Goal: Task Accomplishment & Management: Manage account settings

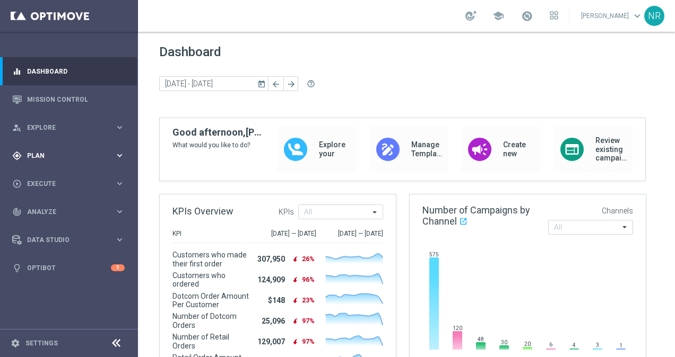
click at [59, 166] on div "gps_fixed Plan keyboard_arrow_right" at bounding box center [68, 156] width 137 height 28
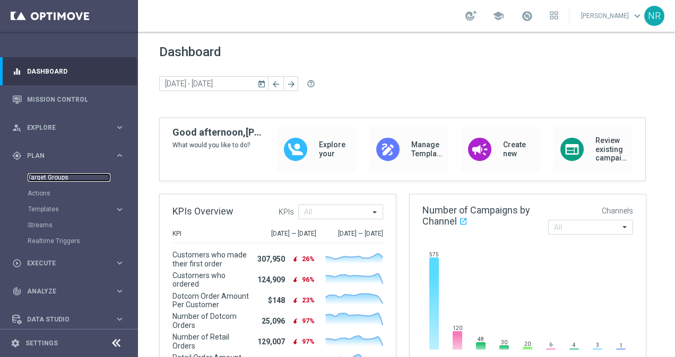
click at [59, 176] on link "Target Groups" at bounding box center [69, 177] width 83 height 8
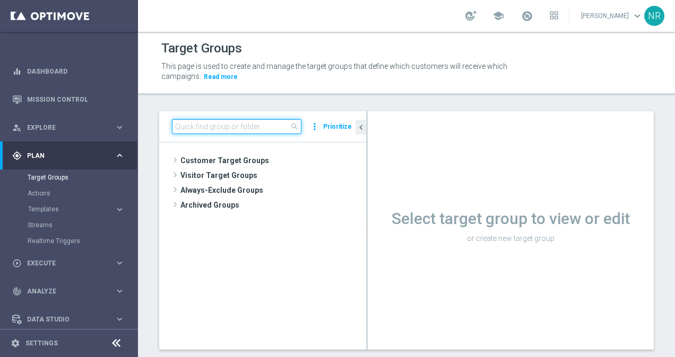
click at [206, 126] on input at bounding box center [236, 126] width 129 height 15
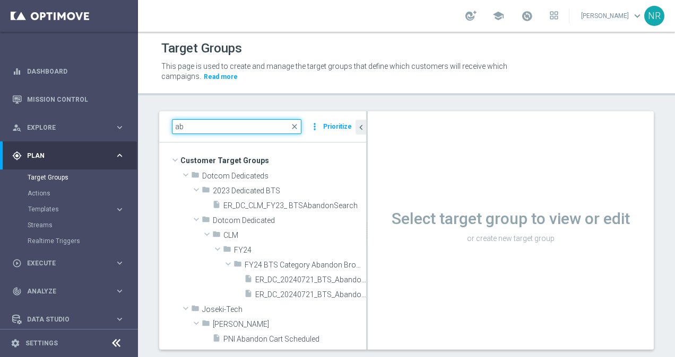
type input "a"
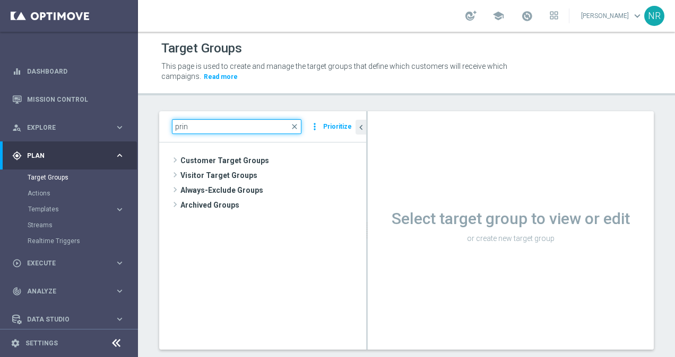
type input "print"
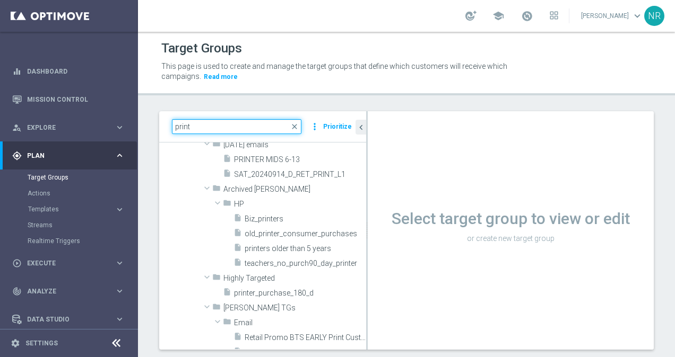
scroll to position [1482, 0]
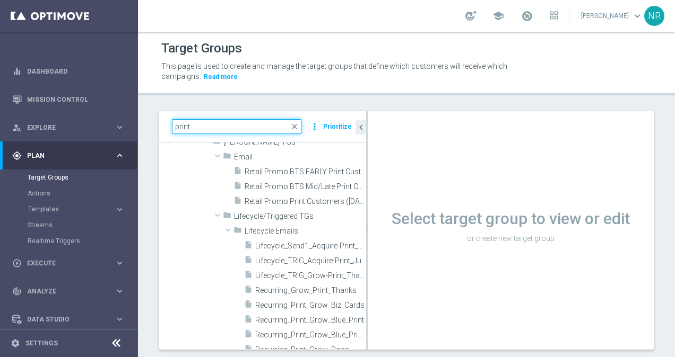
drag, startPoint x: 203, startPoint y: 128, endPoint x: 175, endPoint y: 125, distance: 27.8
click at [175, 125] on input "print" at bounding box center [236, 126] width 129 height 15
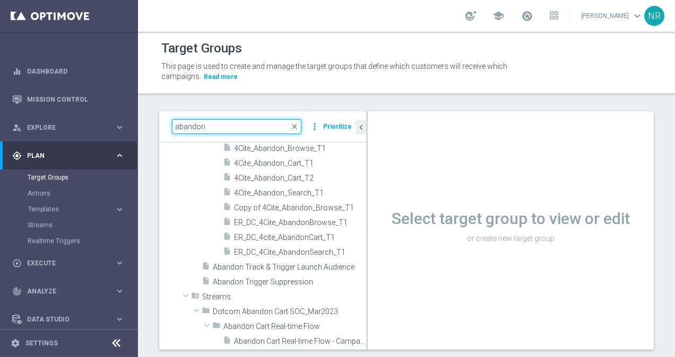
scroll to position [0, 0]
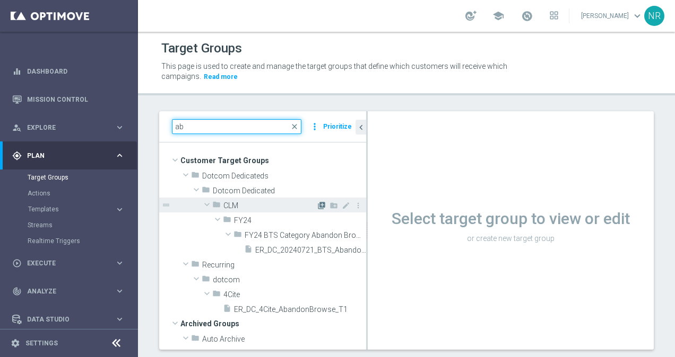
type input "a"
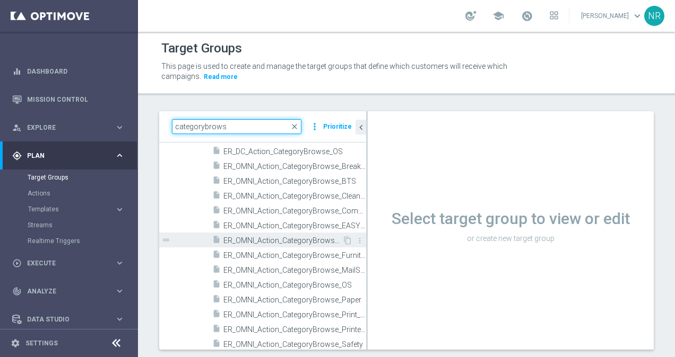
scroll to position [159, 0]
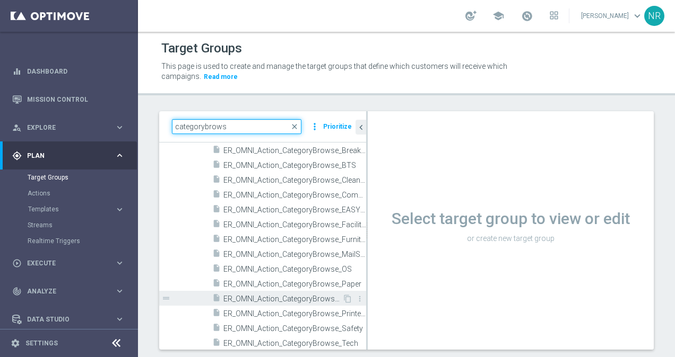
type input "categorybrows"
click at [301, 295] on span "ER_OMNI_Action_CategoryBrowse_Print_Marketing" at bounding box center [282, 299] width 119 height 9
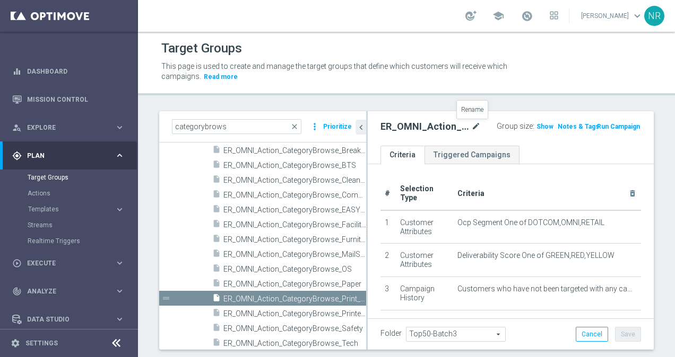
click at [473, 125] on icon "mode_edit" at bounding box center [476, 126] width 10 height 13
click at [564, 174] on div "# Selection Type Criteria delete_forever 1 Customer Attributes Ocp Segment One …" at bounding box center [511, 325] width 286 height 323
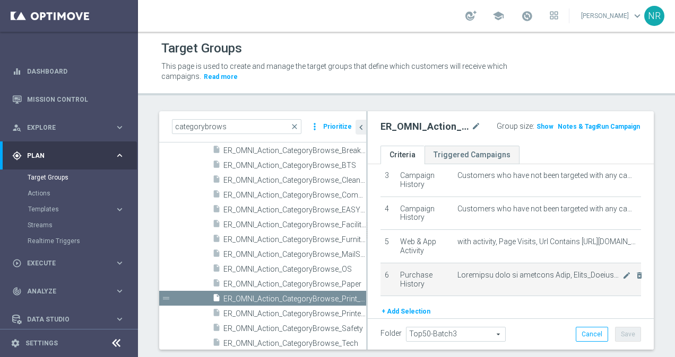
scroll to position [97, 0]
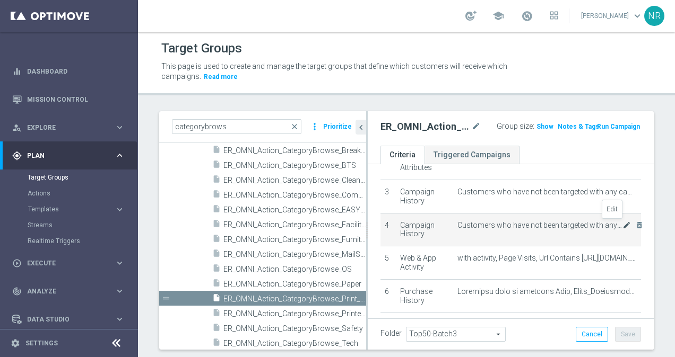
click at [622, 221] on icon "mode_edit" at bounding box center [626, 225] width 8 height 8
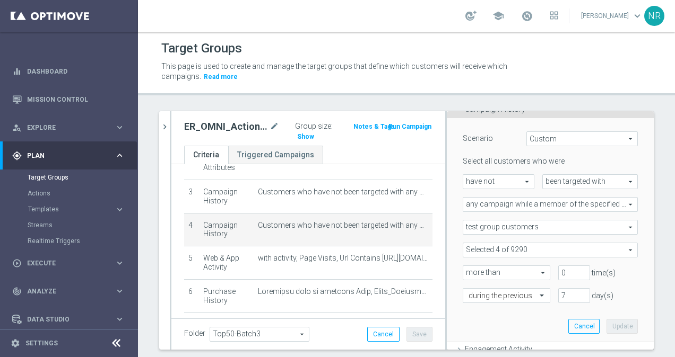
scroll to position [106, 0]
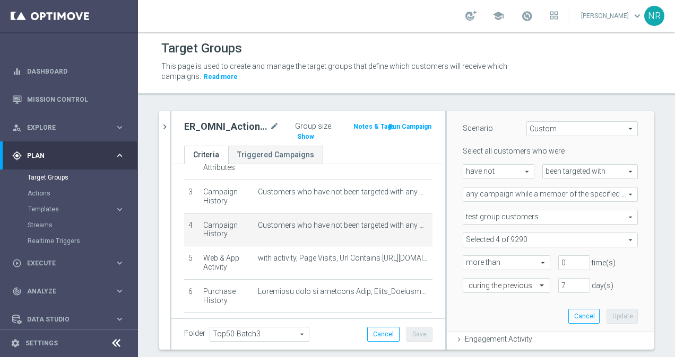
click at [545, 240] on span at bounding box center [550, 240] width 174 height 14
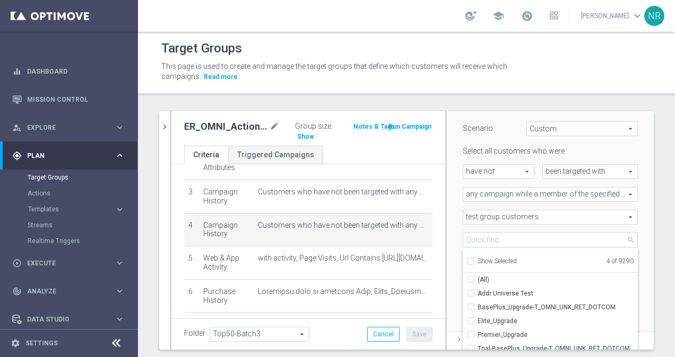
click at [506, 256] on div "Show Selected" at bounding box center [492, 260] width 50 height 13
click at [501, 259] on span "Show Selected" at bounding box center [496, 261] width 39 height 7
click at [474, 260] on input "Show Selected" at bounding box center [470, 263] width 7 height 7
checkbox input "true"
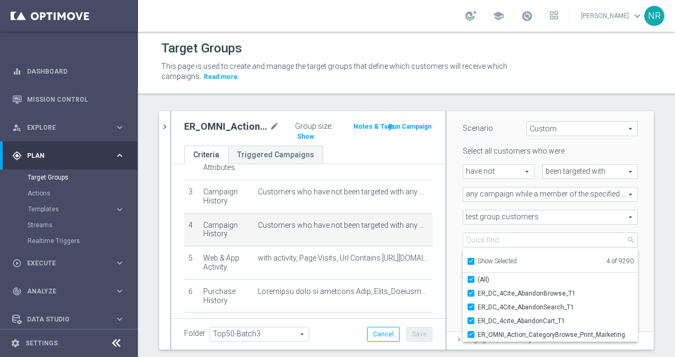
click at [279, 126] on div "ER_OMNI_Action_CategoryBrowse_Print_Marketing mode_edit" at bounding box center [239, 126] width 111 height 15
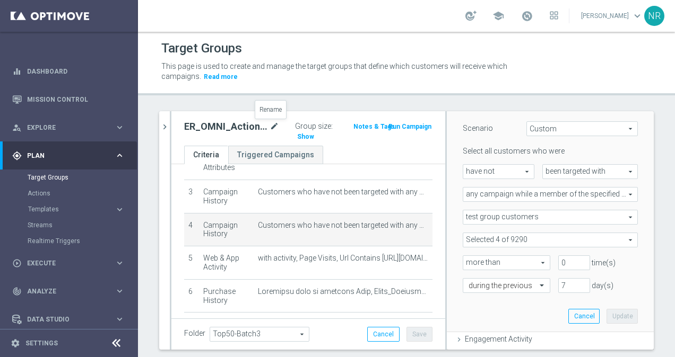
click at [270, 126] on icon "mode_edit" at bounding box center [274, 126] width 10 height 13
click at [189, 127] on input "ER_OMNI_Action_CategoryBrowse_Print_Marketing" at bounding box center [212, 127] width 57 height 15
drag, startPoint x: 214, startPoint y: 129, endPoint x: 243, endPoint y: 129, distance: 29.2
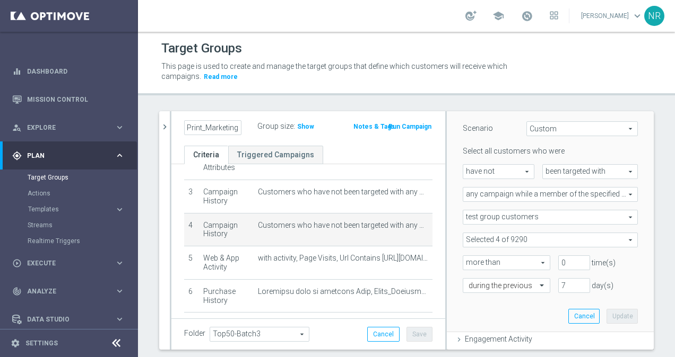
click at [243, 129] on div "ER_OMNI_Action_CategoryBrowse_Print_Marketing" at bounding box center [212, 127] width 73 height 15
drag, startPoint x: 216, startPoint y: 129, endPoint x: 196, endPoint y: 132, distance: 20.3
click at [196, 132] on input "ER_OMNI_Action_CategoryBrowse_Print_Marketing" at bounding box center [212, 127] width 57 height 15
click at [307, 104] on div "Target Groups This page is used to create and manage the target groups that def…" at bounding box center [406, 195] width 537 height 326
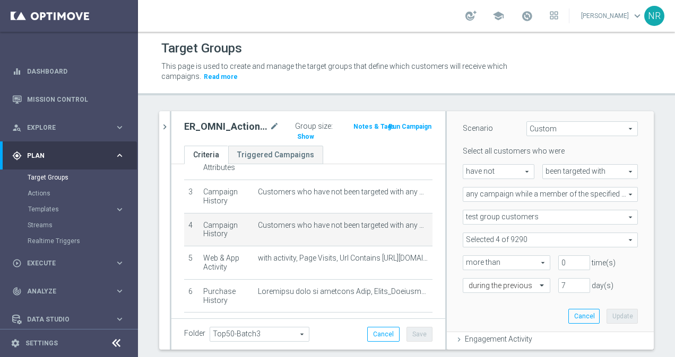
click at [601, 239] on span at bounding box center [550, 240] width 174 height 14
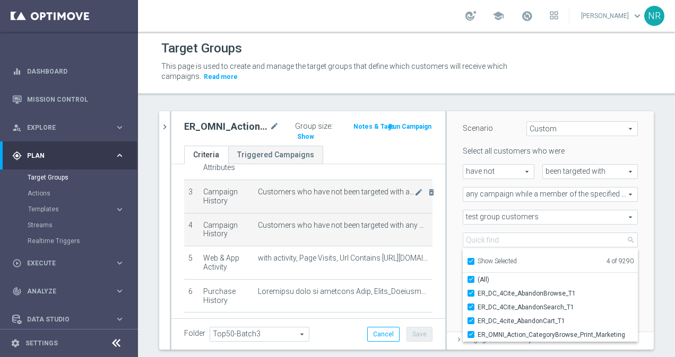
click at [398, 191] on span "Customers who have not been targeted with any campaign while a member of one or…" at bounding box center [336, 192] width 156 height 9
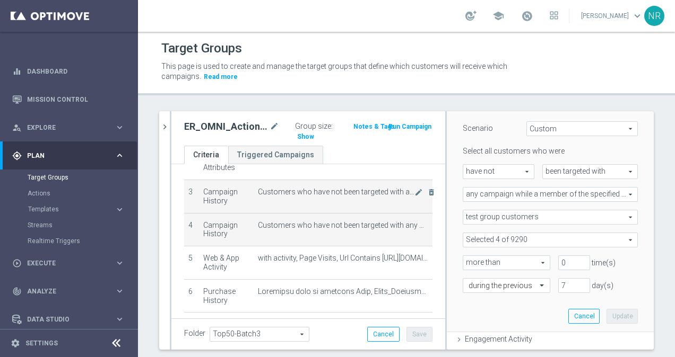
click at [398, 191] on span "Customers who have not been targeted with any campaign while a member of one or…" at bounding box center [336, 192] width 156 height 9
click at [414, 191] on icon "mode_edit" at bounding box center [418, 192] width 8 height 8
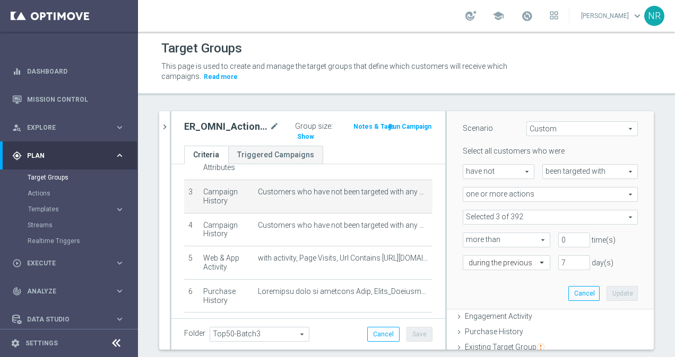
click at [571, 220] on span at bounding box center [550, 218] width 174 height 14
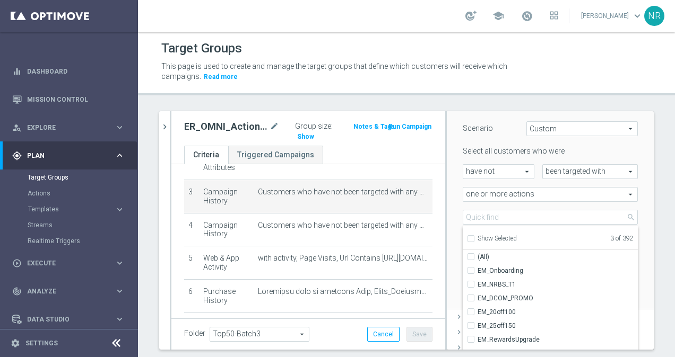
click at [488, 235] on span "Show Selected" at bounding box center [496, 238] width 39 height 7
click at [474, 237] on input "Show Selected" at bounding box center [470, 240] width 7 height 7
checkbox input "true"
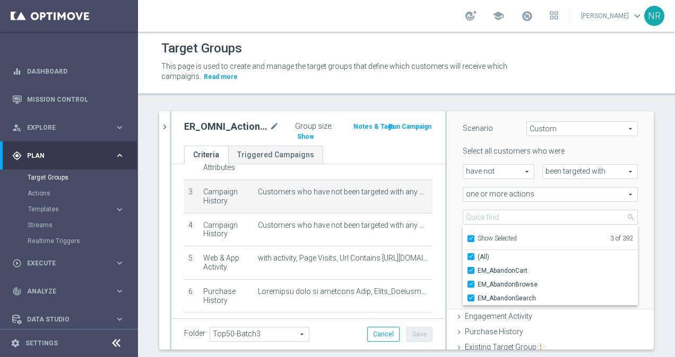
click at [627, 224] on div "Scenario Custom Custom arrow_drop_down search Select all customers who were hav…" at bounding box center [549, 208] width 191 height 201
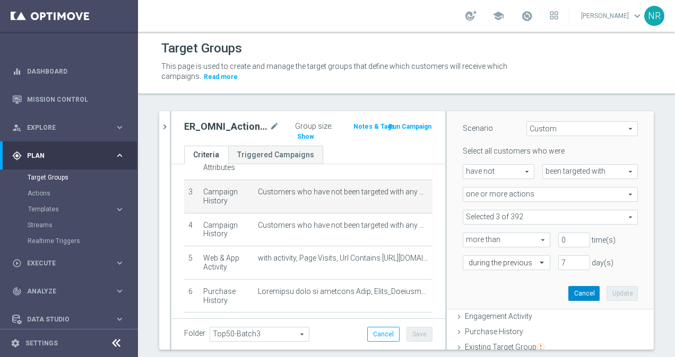
click at [568, 292] on button "Cancel" at bounding box center [583, 293] width 31 height 15
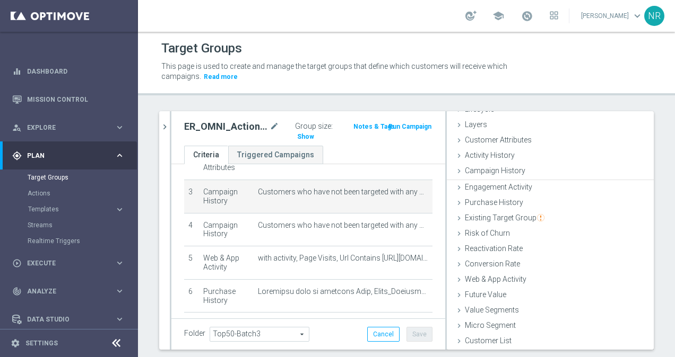
scroll to position [33, 0]
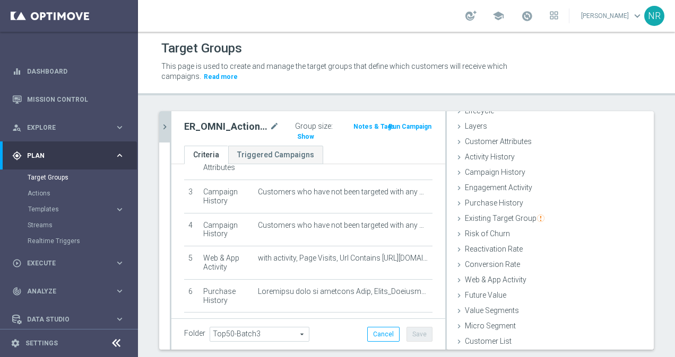
click at [167, 131] on icon "chevron_right" at bounding box center [165, 127] width 10 height 10
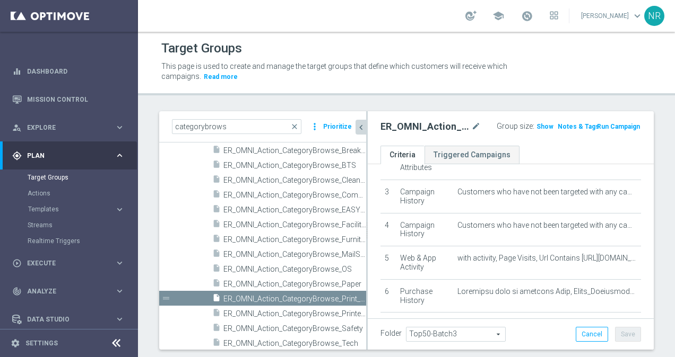
scroll to position [36, 0]
click at [230, 124] on input "categorybrows" at bounding box center [236, 126] width 129 height 15
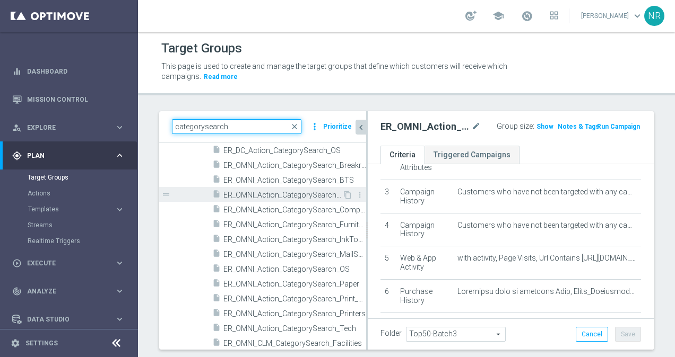
scroll to position [265, 0]
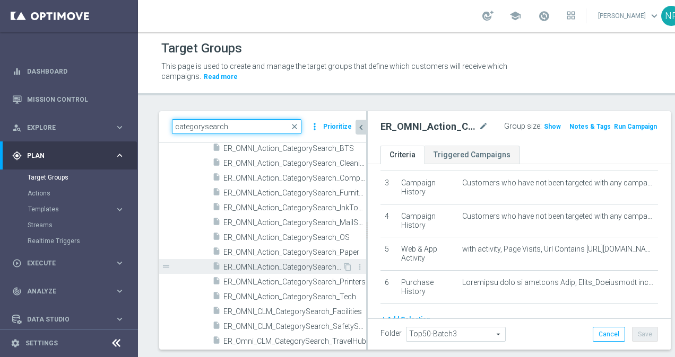
type input "categorysearch"
click at [320, 268] on span "ER_OMNI_Action_CategorySearch_Print_Marketing" at bounding box center [282, 267] width 119 height 9
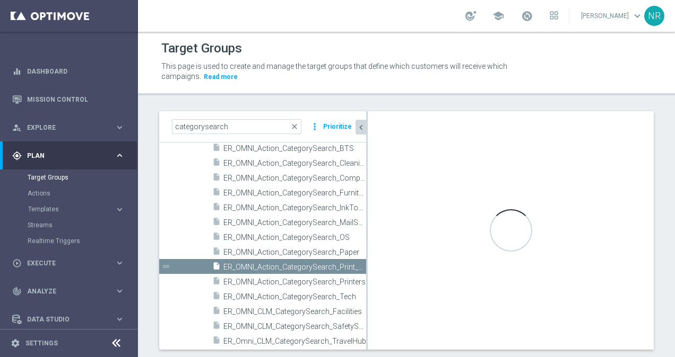
click at [358, 120] on button "chevron_left" at bounding box center [360, 127] width 11 height 15
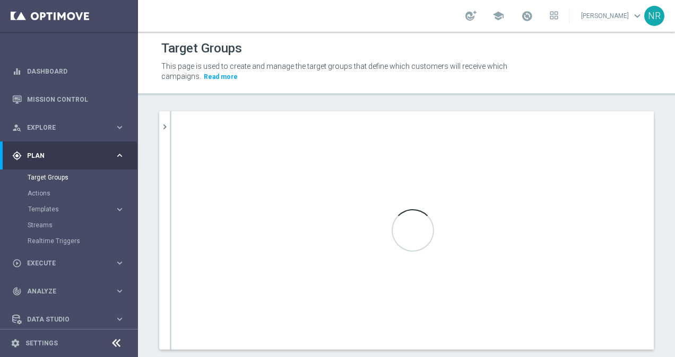
scroll to position [81, 0]
type textarea "1 and 2 and (3 or 4) and 5 and 6 and 7 and 8"
type input "Top50-Batch4"
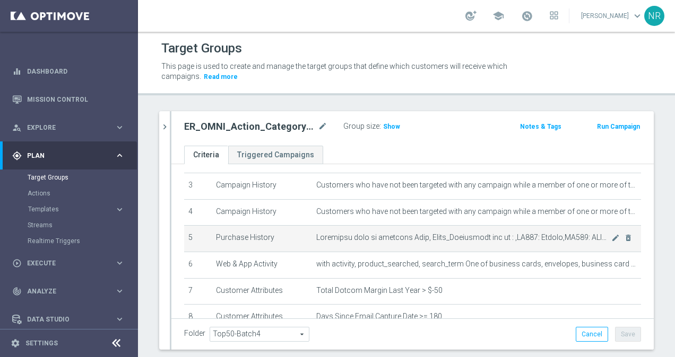
scroll to position [28, 0]
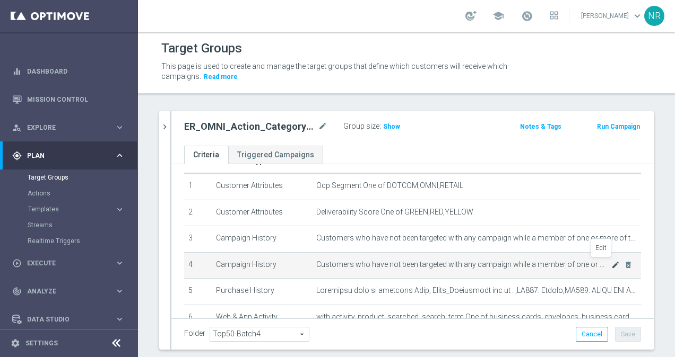
click at [611, 263] on icon "mode_edit" at bounding box center [615, 265] width 8 height 8
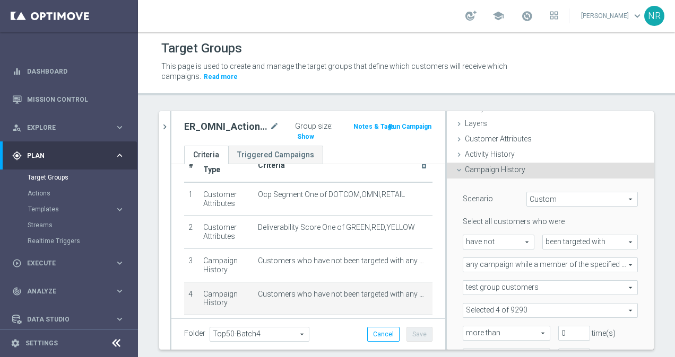
scroll to position [33, 0]
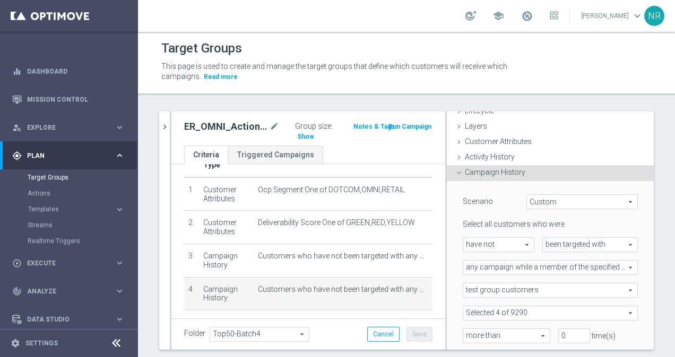
click at [529, 310] on span at bounding box center [550, 314] width 174 height 14
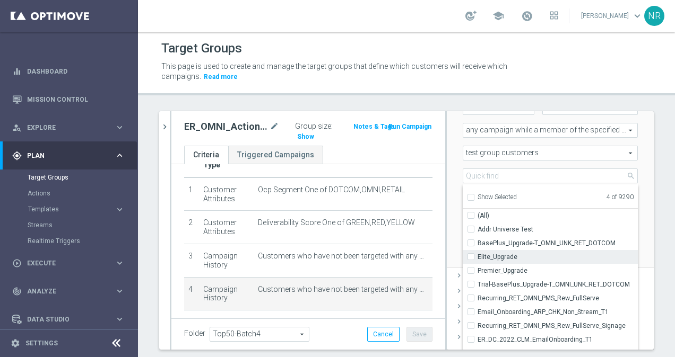
scroll to position [192, 0]
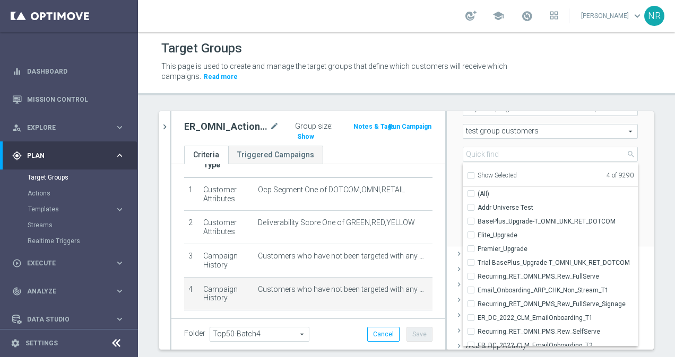
click at [479, 172] on span "Show Selected" at bounding box center [496, 175] width 39 height 7
click at [474, 174] on input "Show Selected" at bounding box center [470, 177] width 7 height 7
checkbox input "true"
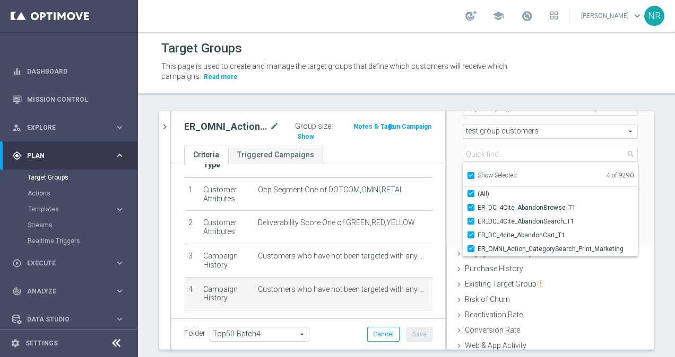
click at [634, 186] on div "Scenario Custom Custom arrow_drop_down search Select all customers who were hav…" at bounding box center [550, 134] width 207 height 225
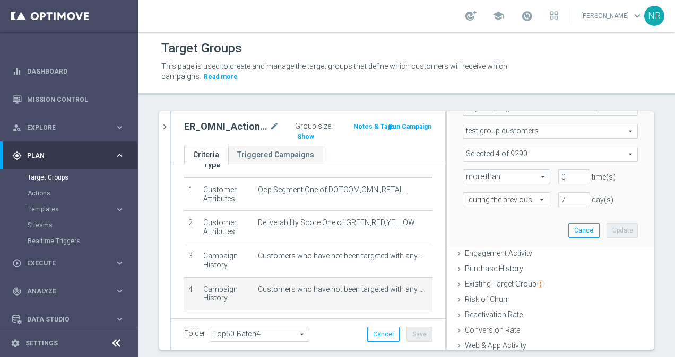
click at [570, 155] on span at bounding box center [550, 154] width 174 height 14
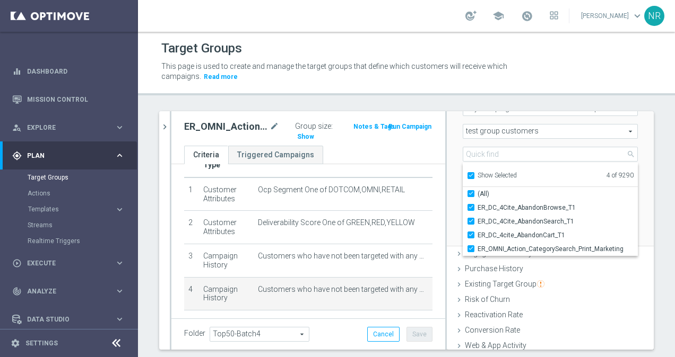
click at [634, 153] on div "Scenario Custom Custom arrow_drop_down search Select all customers who were hav…" at bounding box center [550, 134] width 207 height 225
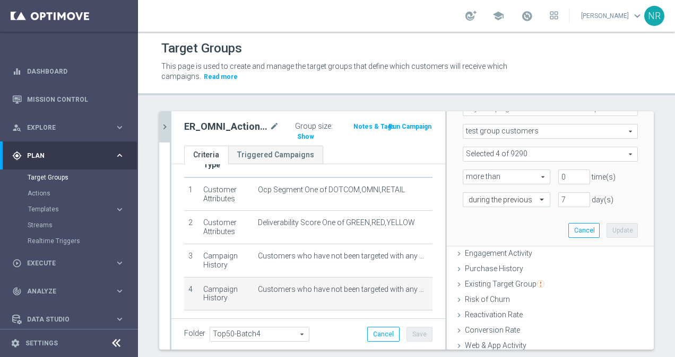
click at [169, 136] on button "chevron_right" at bounding box center [164, 126] width 11 height 31
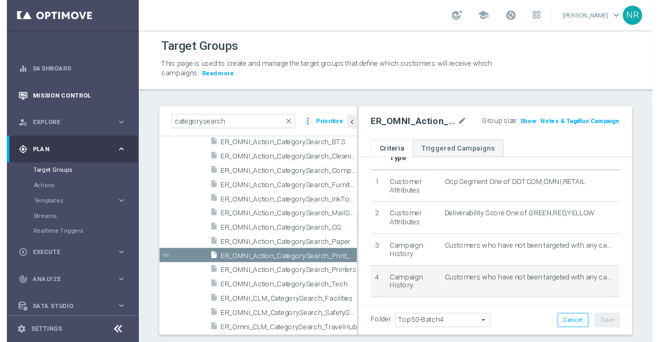
scroll to position [50, 0]
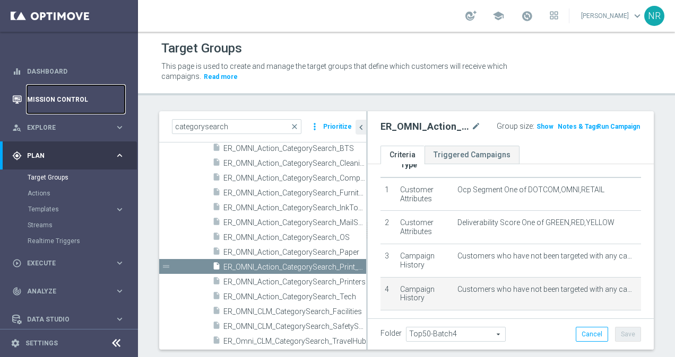
click at [73, 101] on link "Mission Control" at bounding box center [76, 99] width 98 height 28
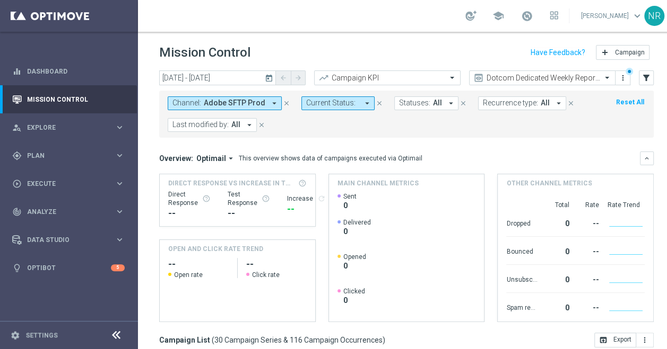
click at [415, 59] on div "Mission Control add Campaign" at bounding box center [406, 52] width 494 height 21
